Goal: Information Seeking & Learning: Learn about a topic

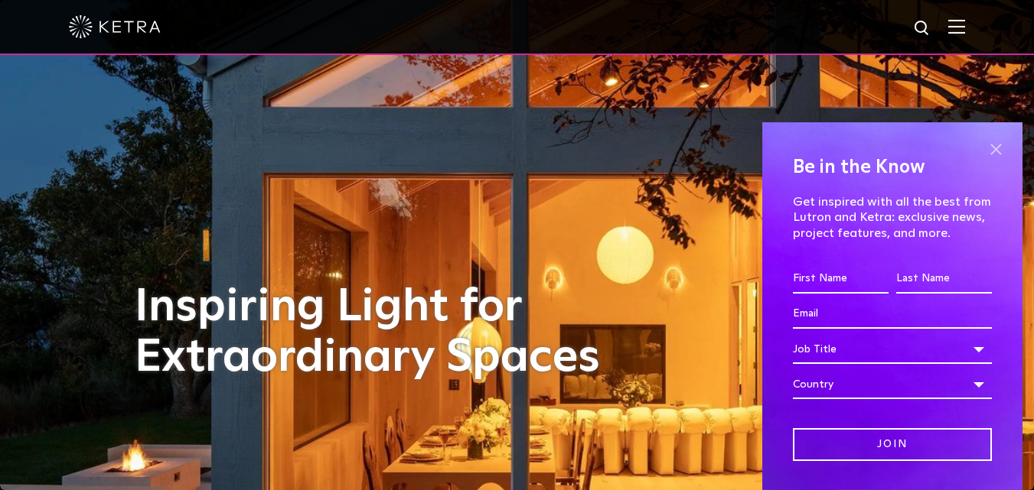
click at [984, 145] on span at bounding box center [995, 149] width 23 height 23
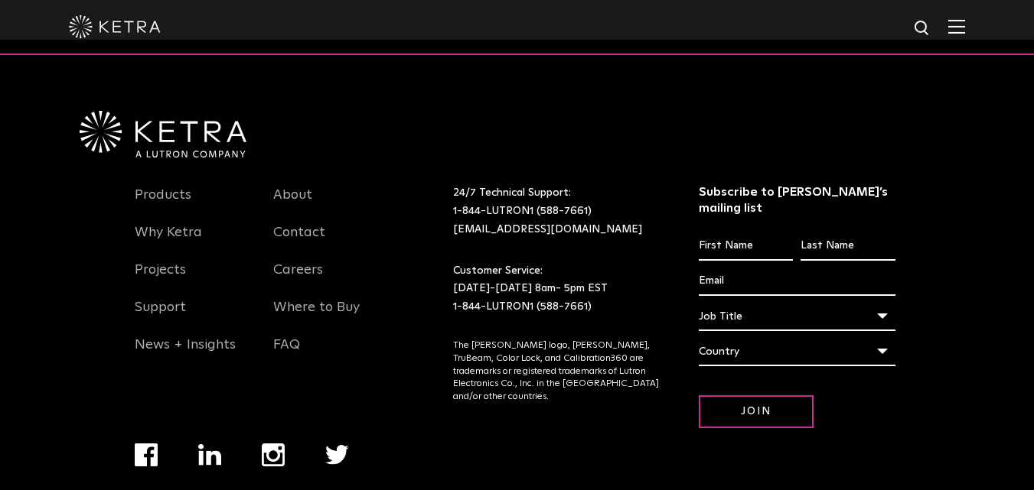
scroll to position [3213, 0]
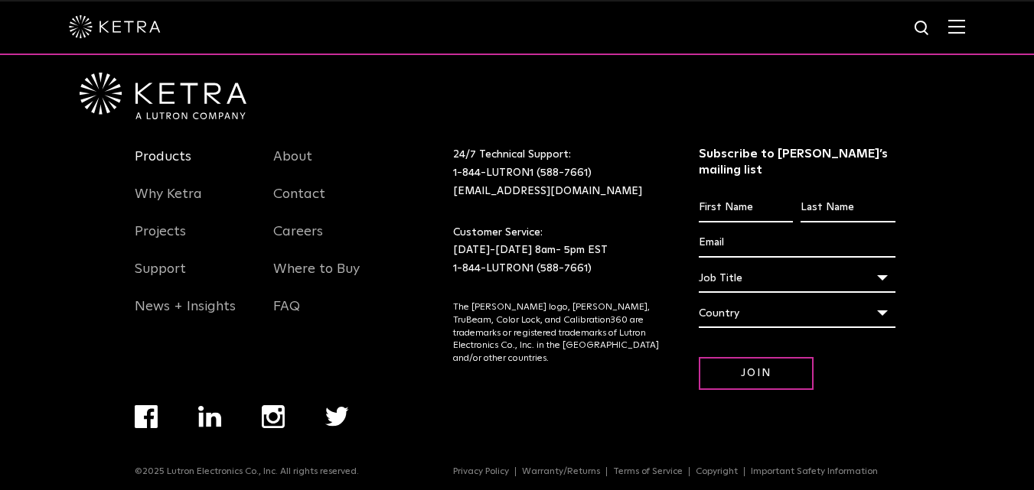
click at [163, 164] on link "Products" at bounding box center [163, 165] width 57 height 35
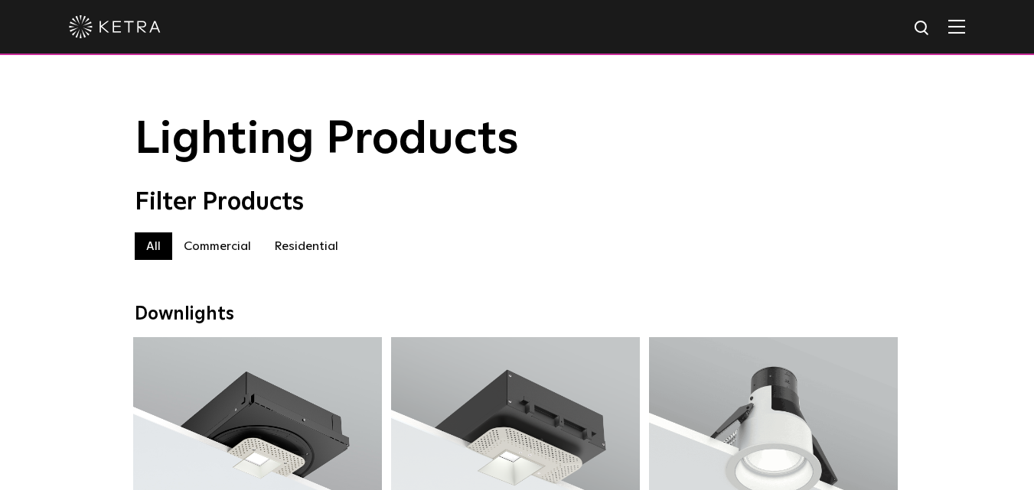
click at [218, 257] on label "Commercial" at bounding box center [217, 247] width 90 height 28
